Goal: Task Accomplishment & Management: Manage account settings

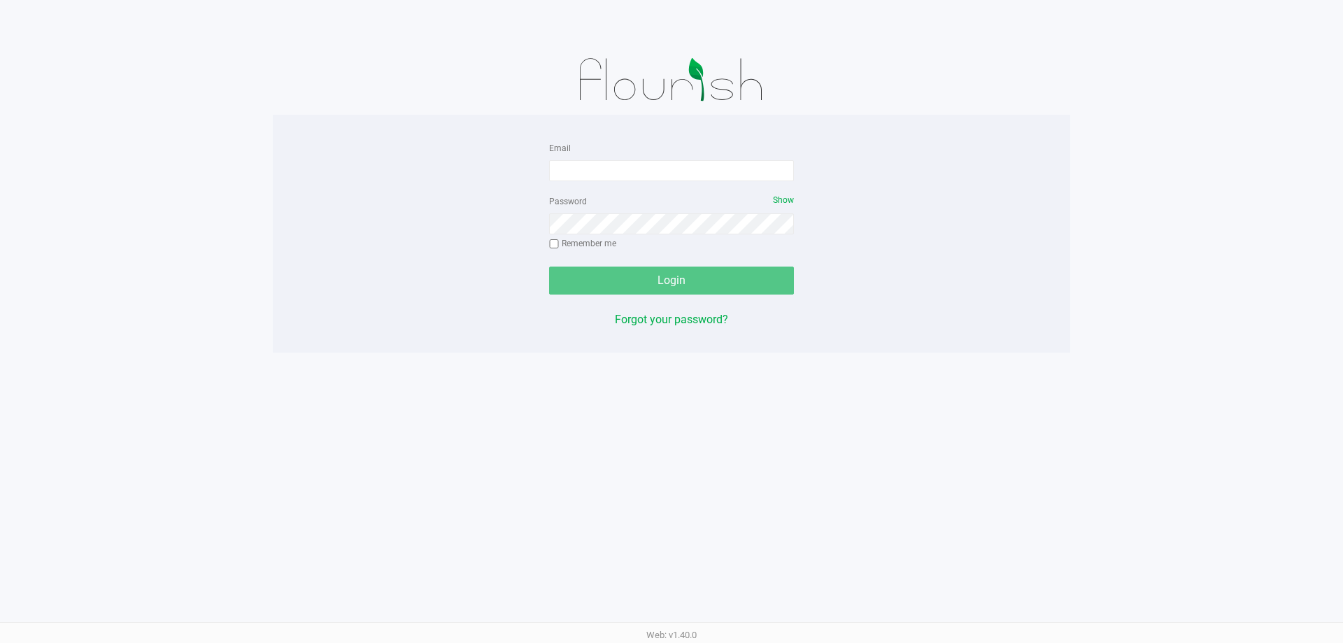
click at [571, 159] on div "Email" at bounding box center [671, 160] width 245 height 42
click at [573, 163] on input "Email" at bounding box center [671, 170] width 245 height 21
type input "sharper@liveparallel.com"
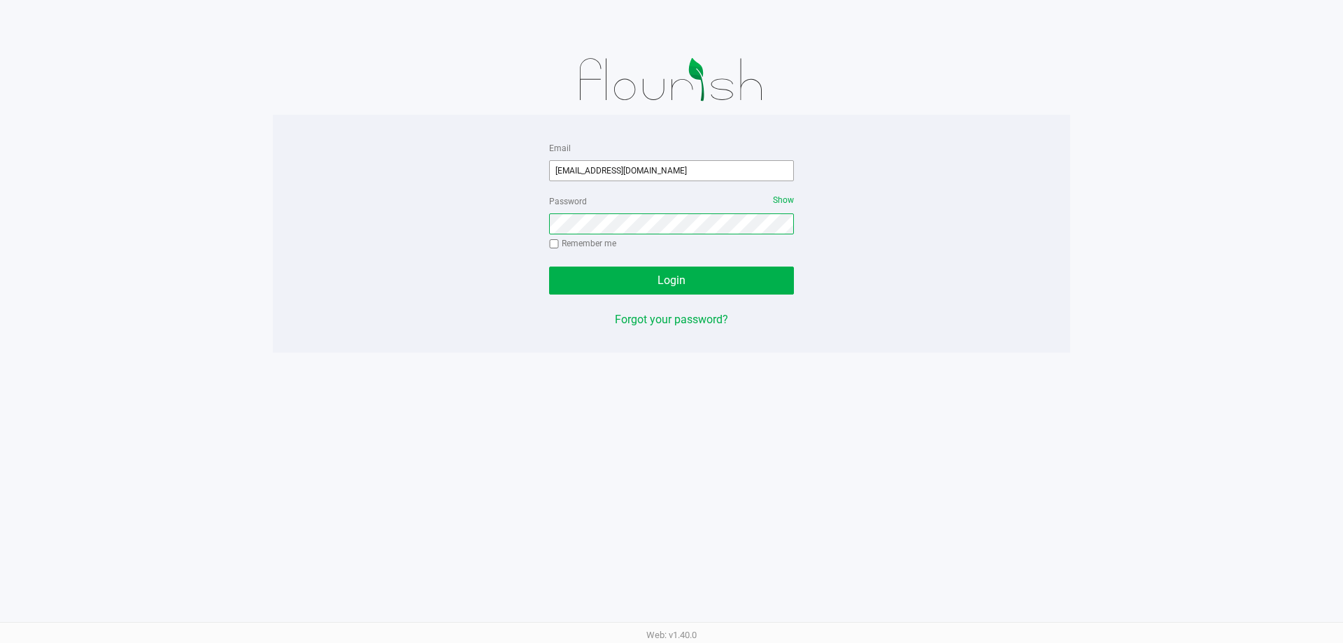
click at [549, 266] on button "Login" at bounding box center [671, 280] width 245 height 28
